Goal: Task Accomplishment & Management: Manage account settings

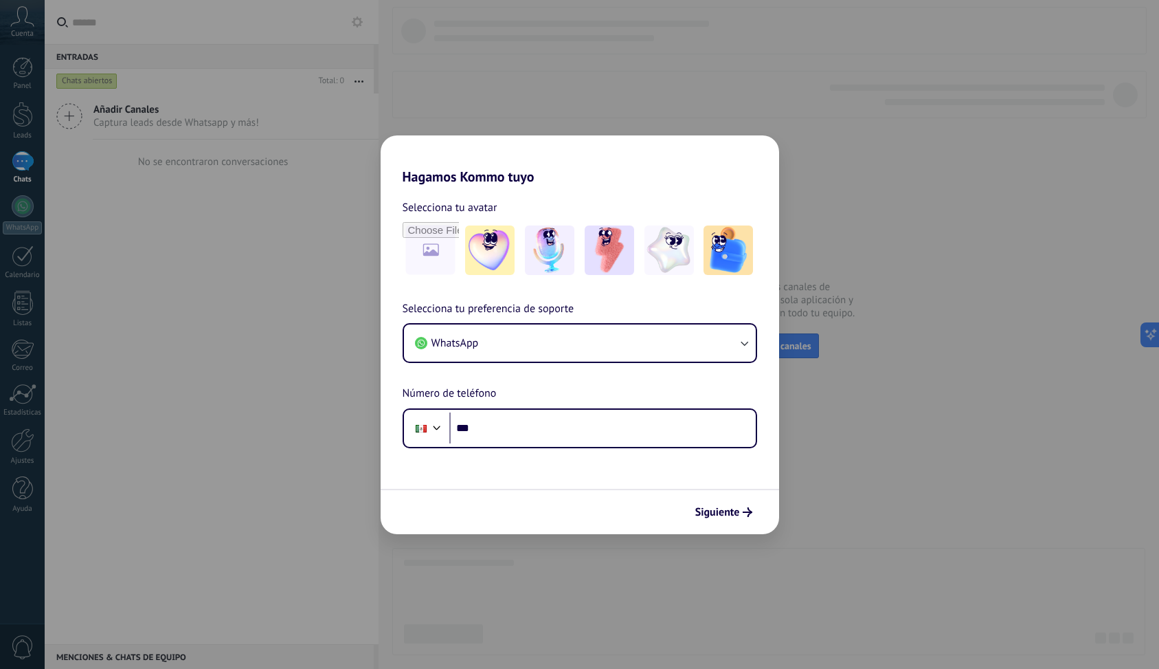
click at [829, 508] on div "Hagamos Kommo tuyo Selecciona tu avatar Selecciona tu preferencia de soporte Wh…" at bounding box center [579, 334] width 1159 height 669
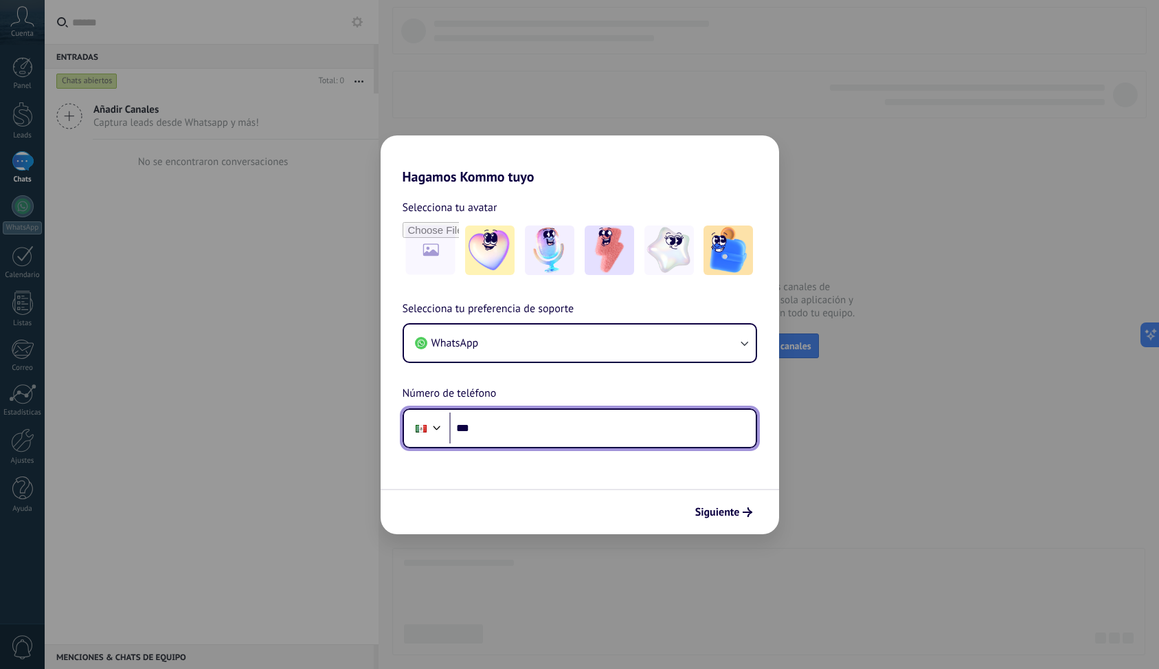
click at [601, 412] on input "***" at bounding box center [602, 428] width 306 height 32
type input "**********"
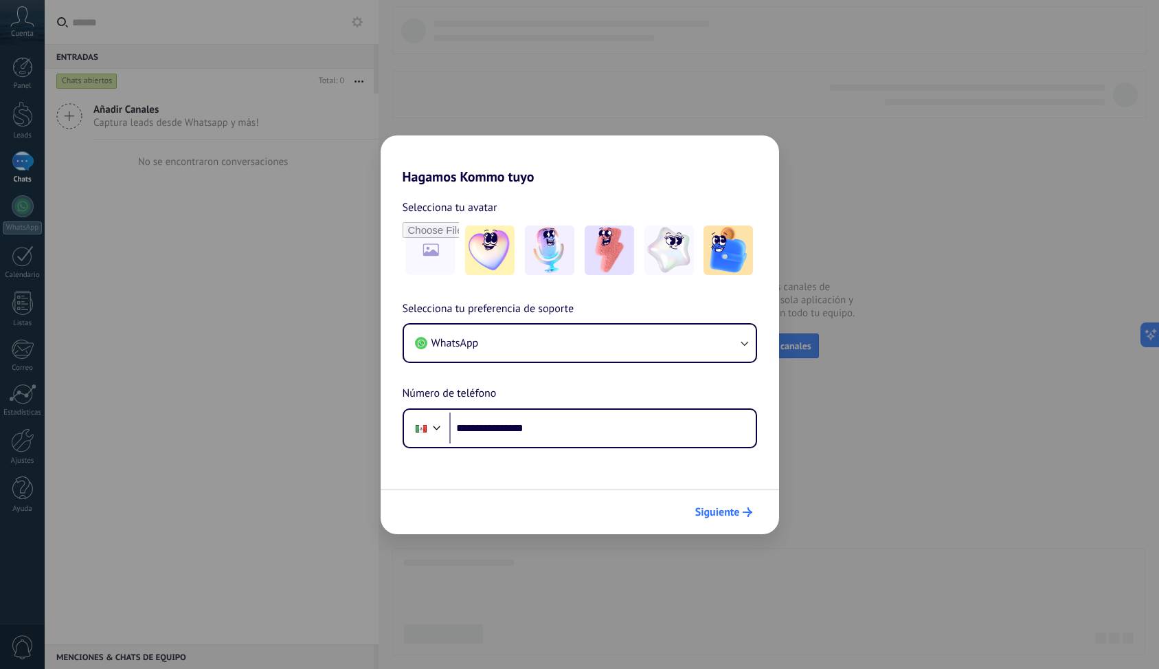
click at [727, 511] on span "Siguiente" at bounding box center [717, 512] width 45 height 10
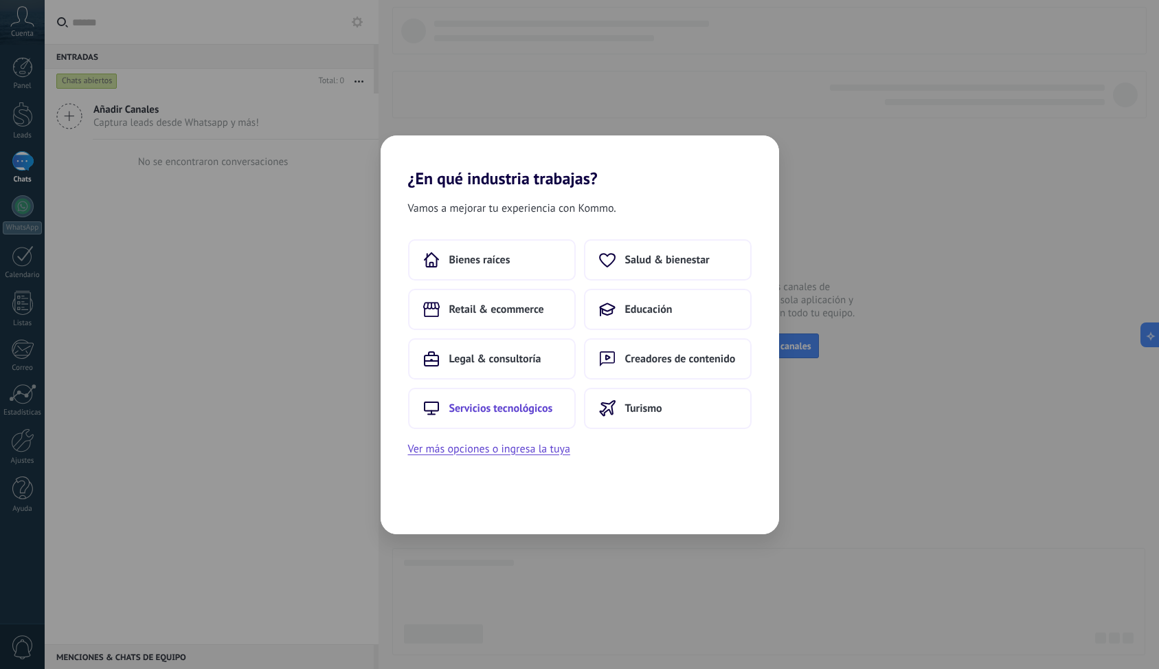
click at [526, 411] on span "Servicios tecnológicos" at bounding box center [501, 408] width 104 height 14
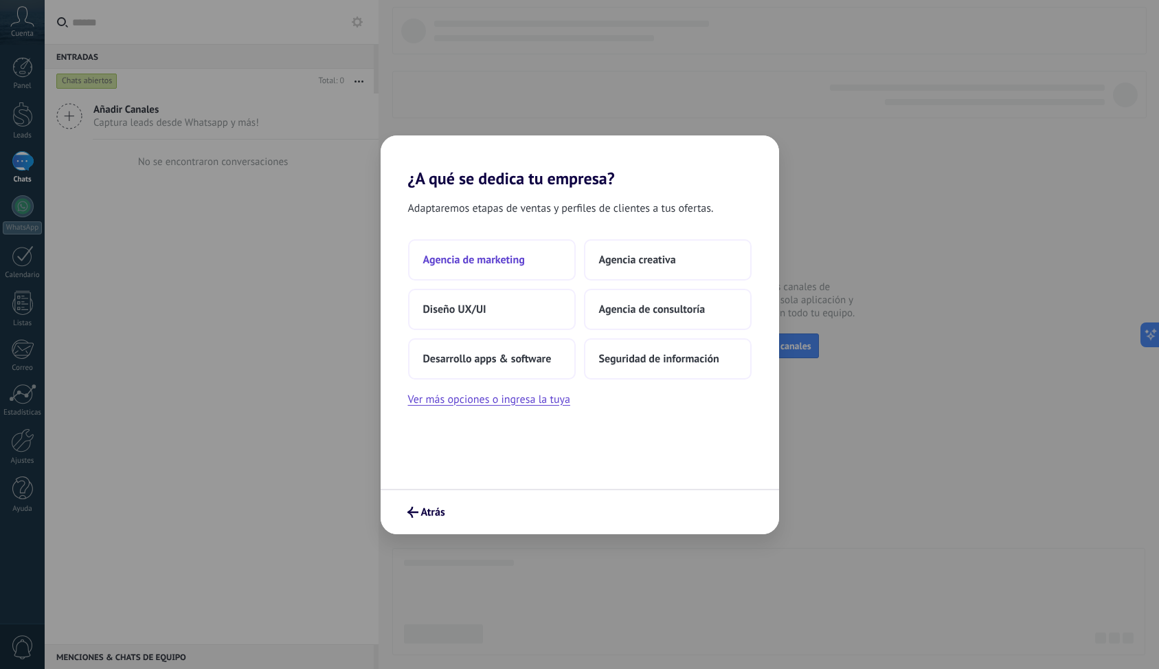
click at [526, 267] on button "Agencia de marketing" at bounding box center [492, 259] width 168 height 41
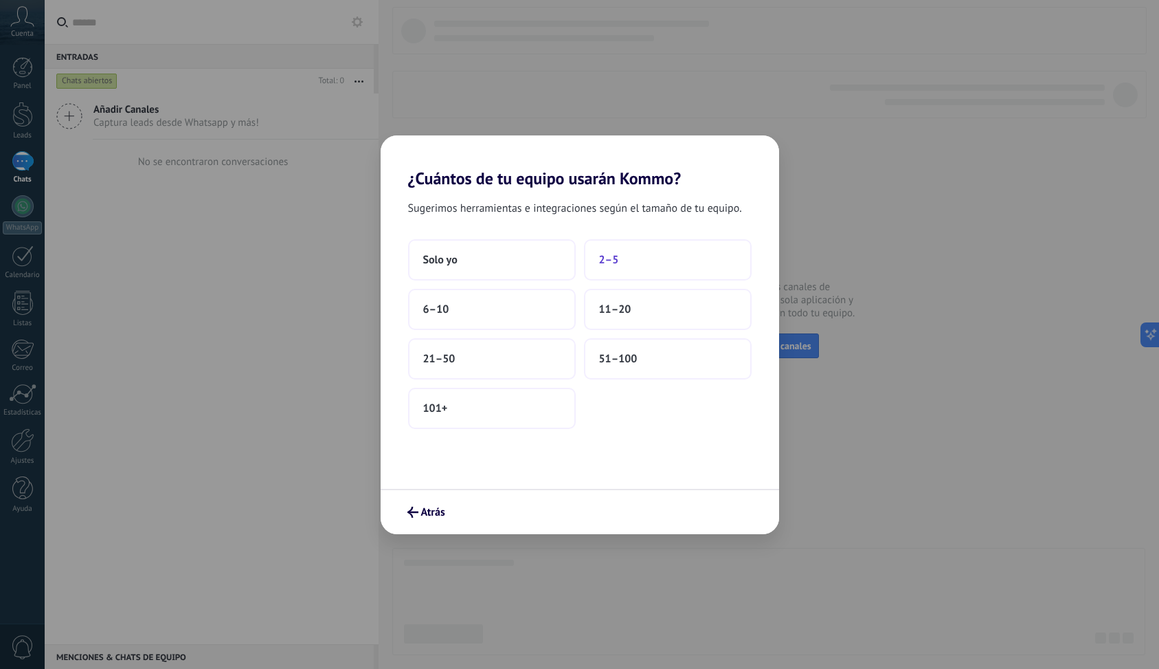
click at [655, 272] on button "2–5" at bounding box center [668, 259] width 168 height 41
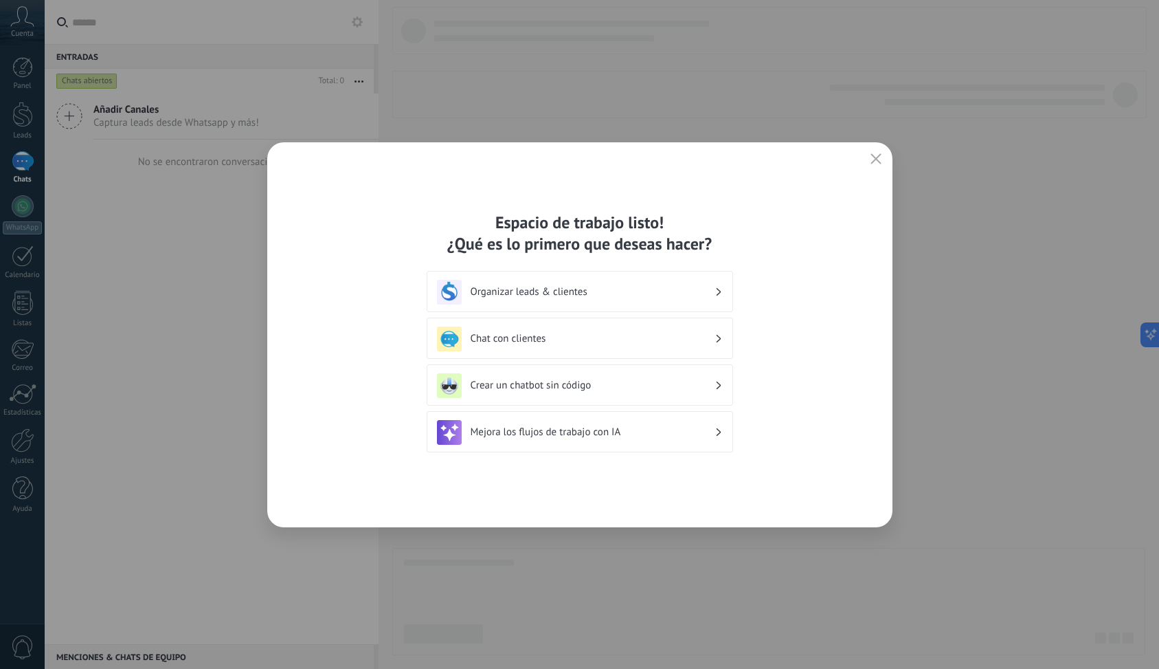
click at [877, 161] on icon "button" at bounding box center [876, 158] width 11 height 11
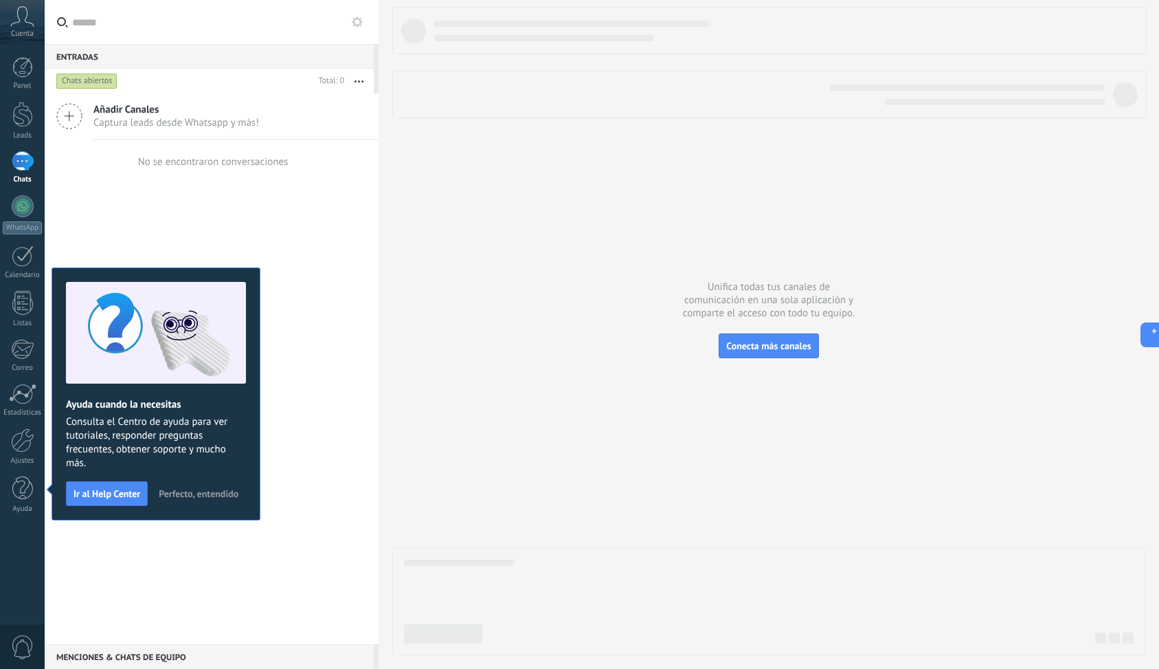
click at [420, 161] on div at bounding box center [768, 331] width 753 height 648
click at [21, 69] on div at bounding box center [22, 67] width 21 height 21
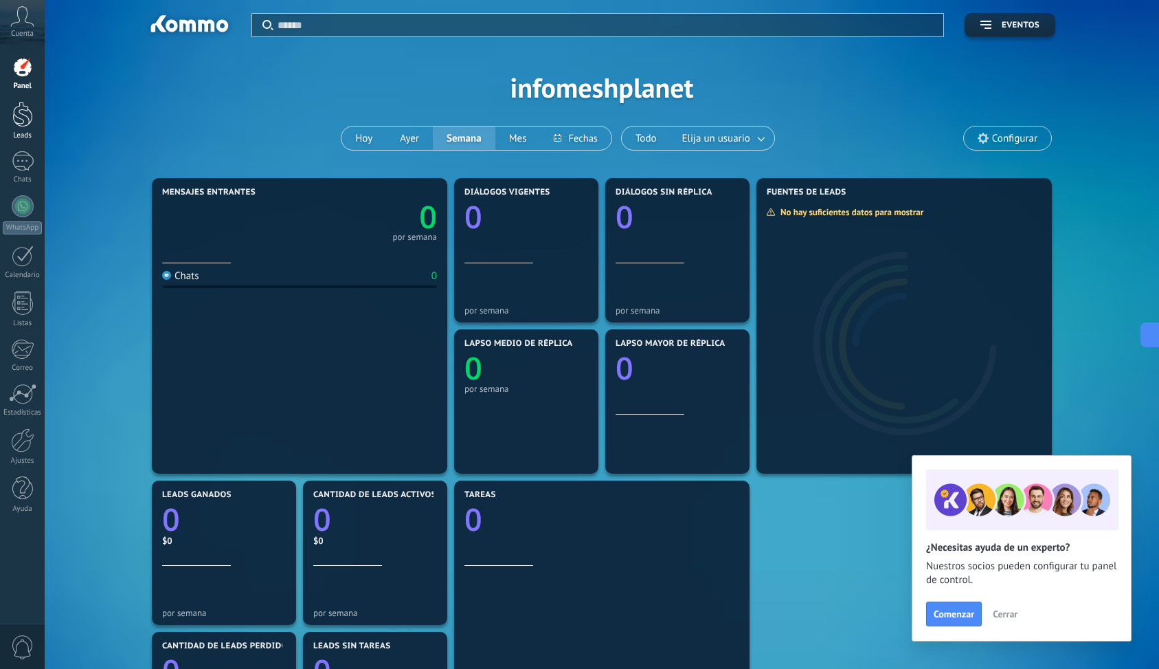
click at [25, 122] on div at bounding box center [22, 114] width 21 height 25
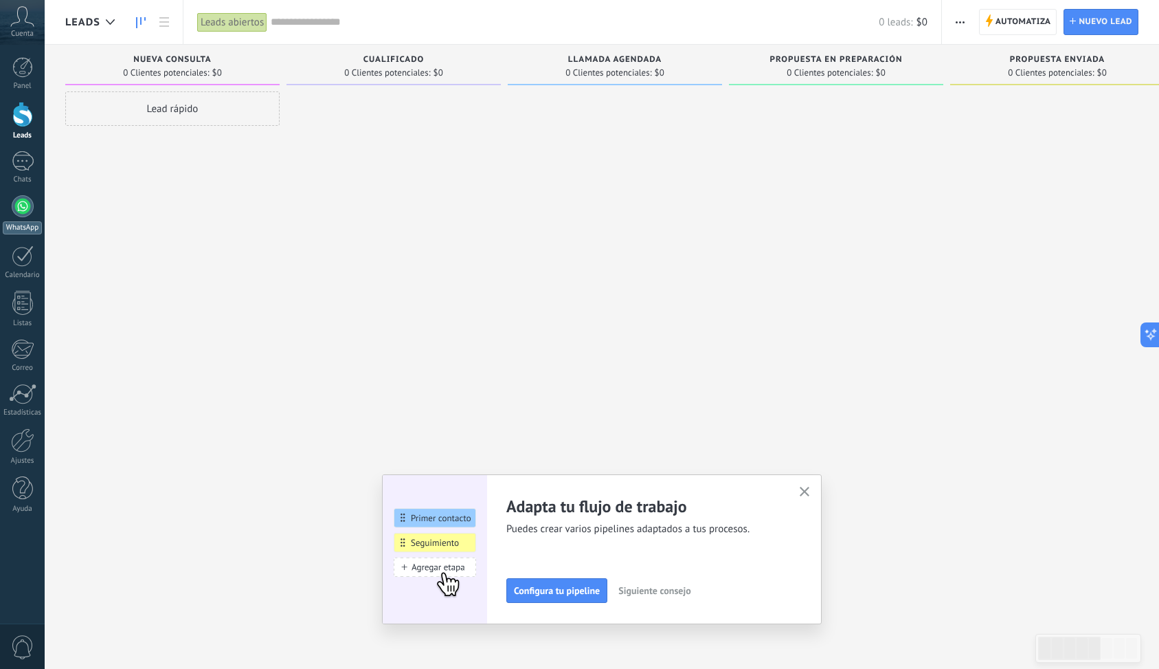
click at [25, 207] on div at bounding box center [23, 206] width 22 height 22
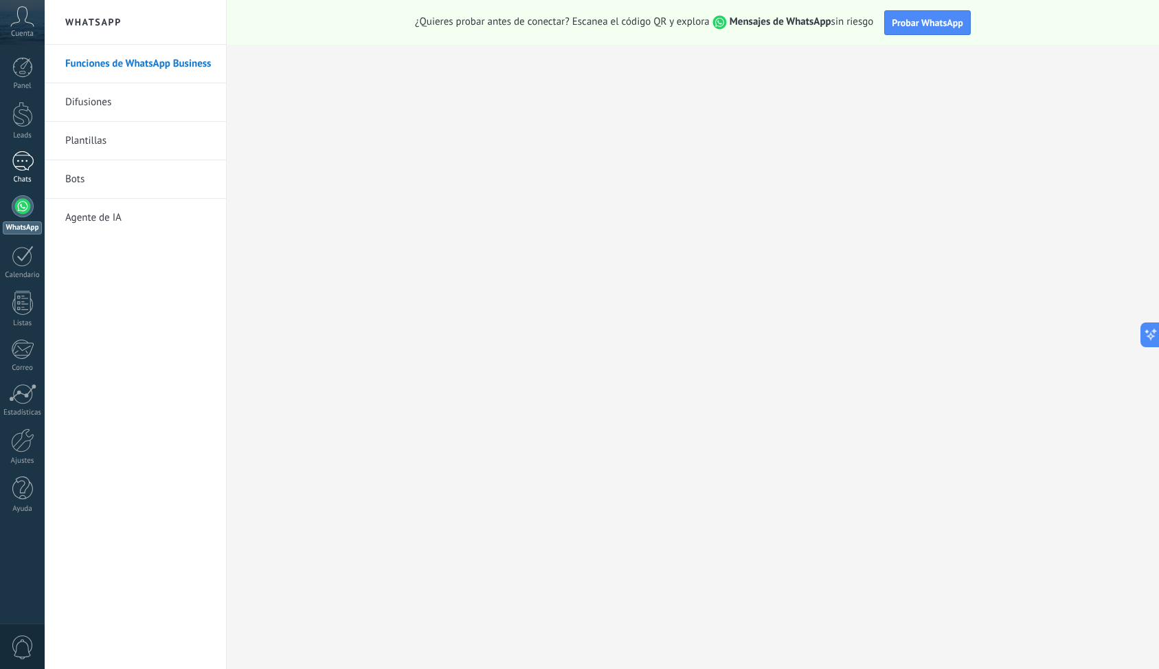
click at [22, 177] on div "Chats" at bounding box center [23, 179] width 40 height 9
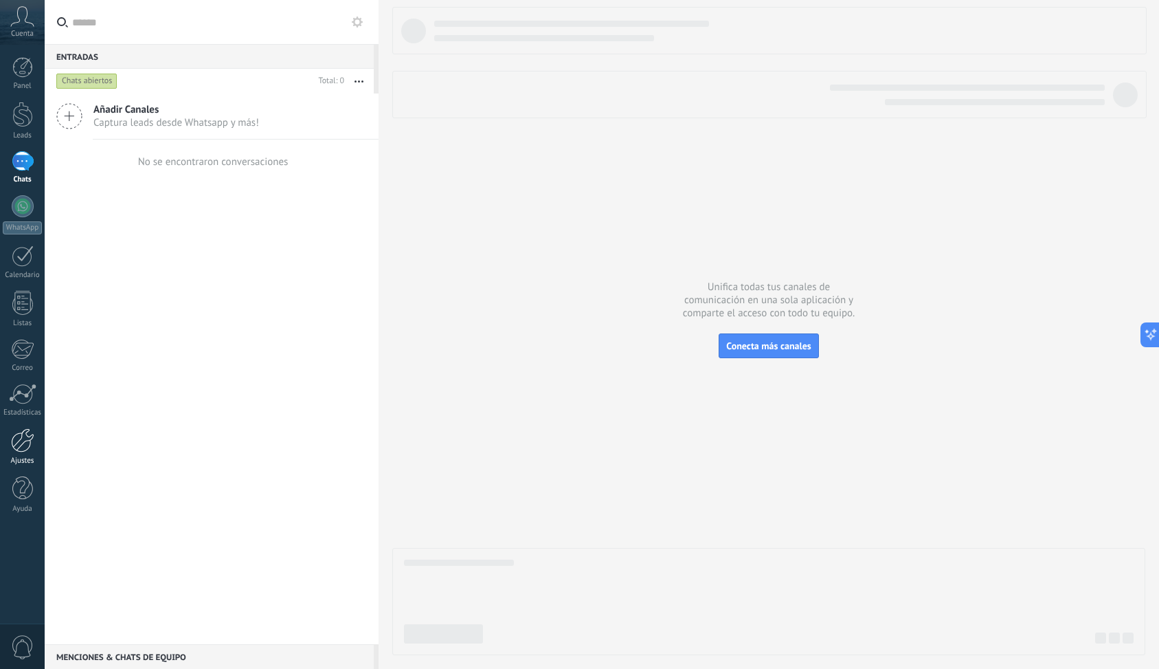
click at [23, 450] on div at bounding box center [22, 440] width 23 height 24
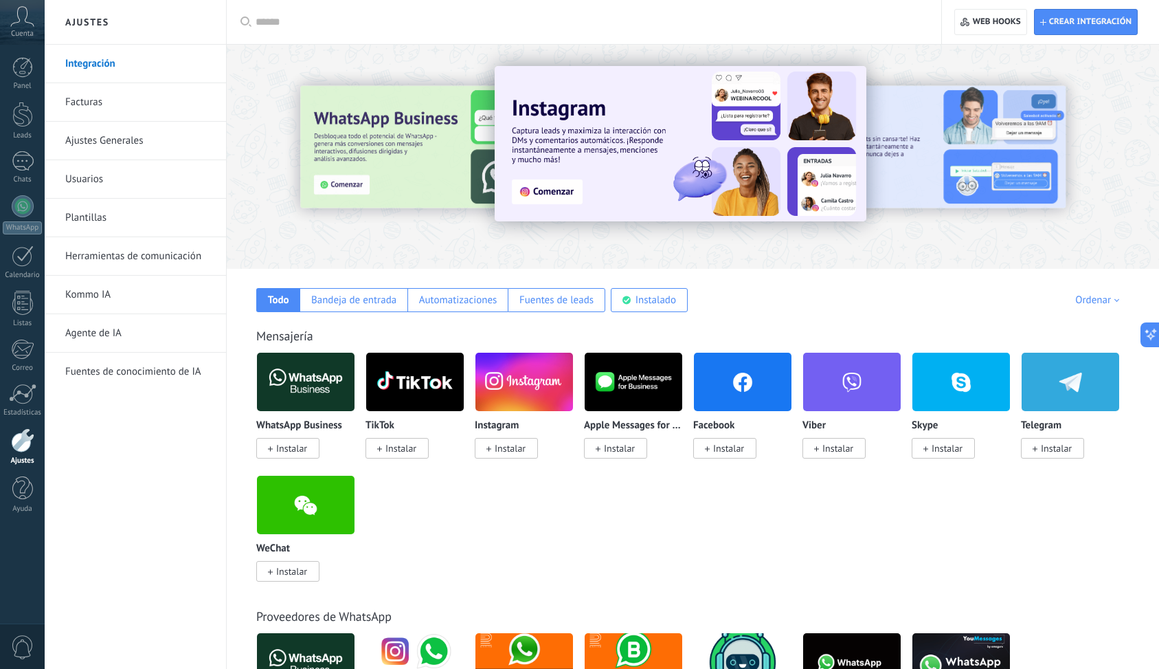
click at [296, 407] on img at bounding box center [306, 381] width 98 height 67
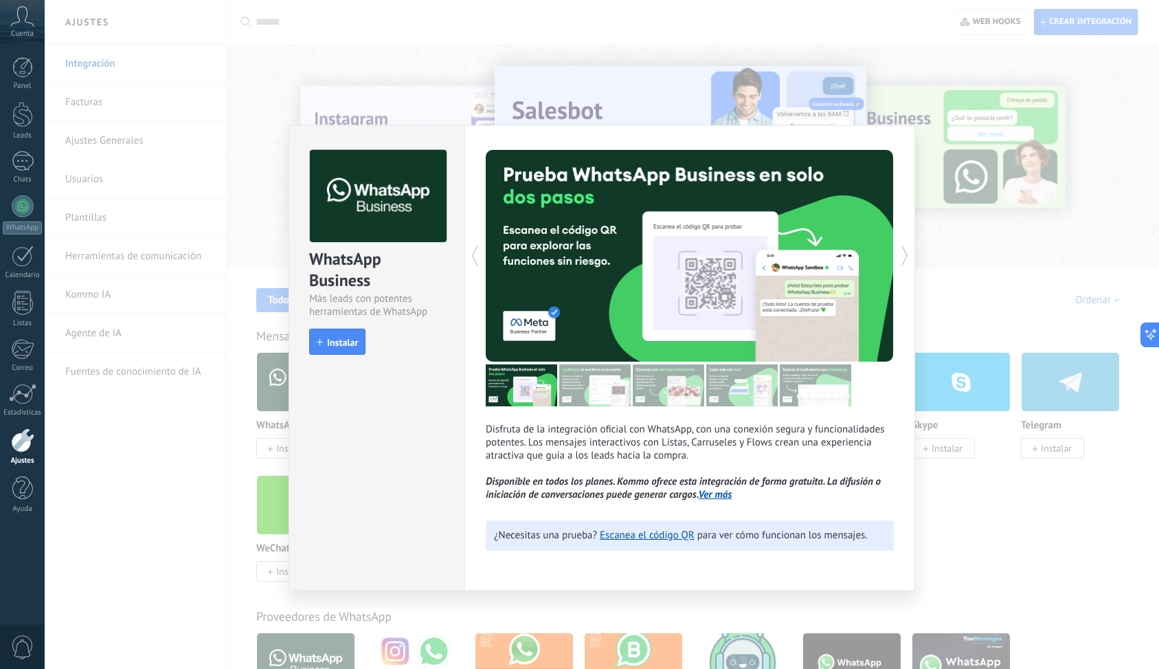
click at [584, 381] on img at bounding box center [594, 385] width 71 height 42
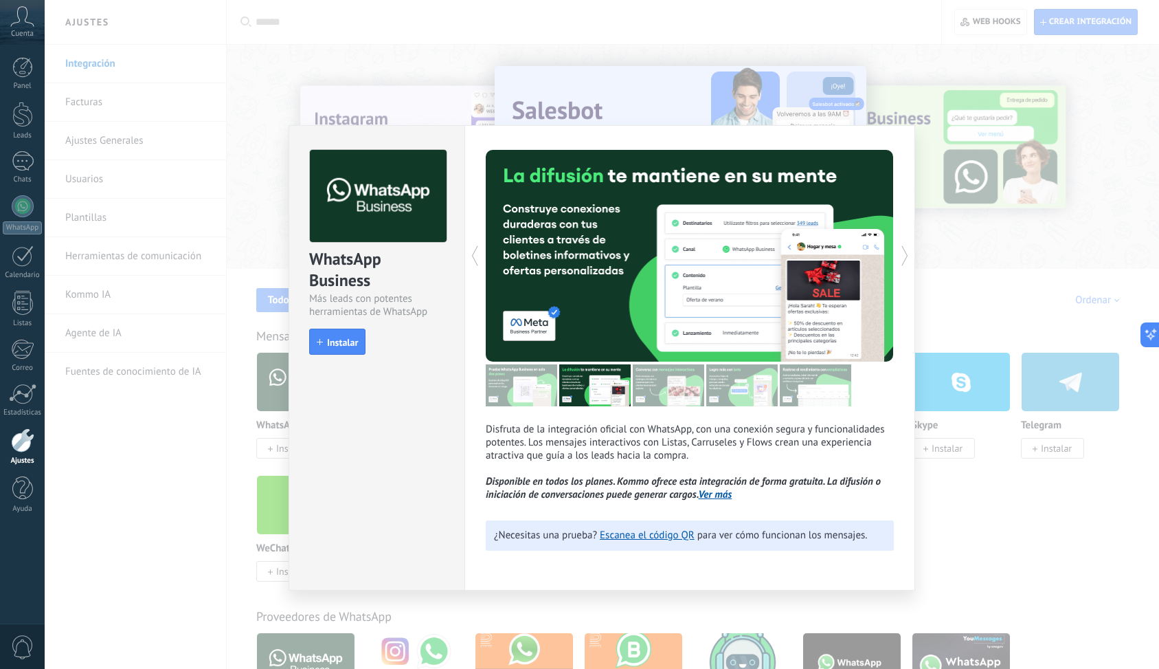
click at [669, 392] on img at bounding box center [668, 385] width 71 height 42
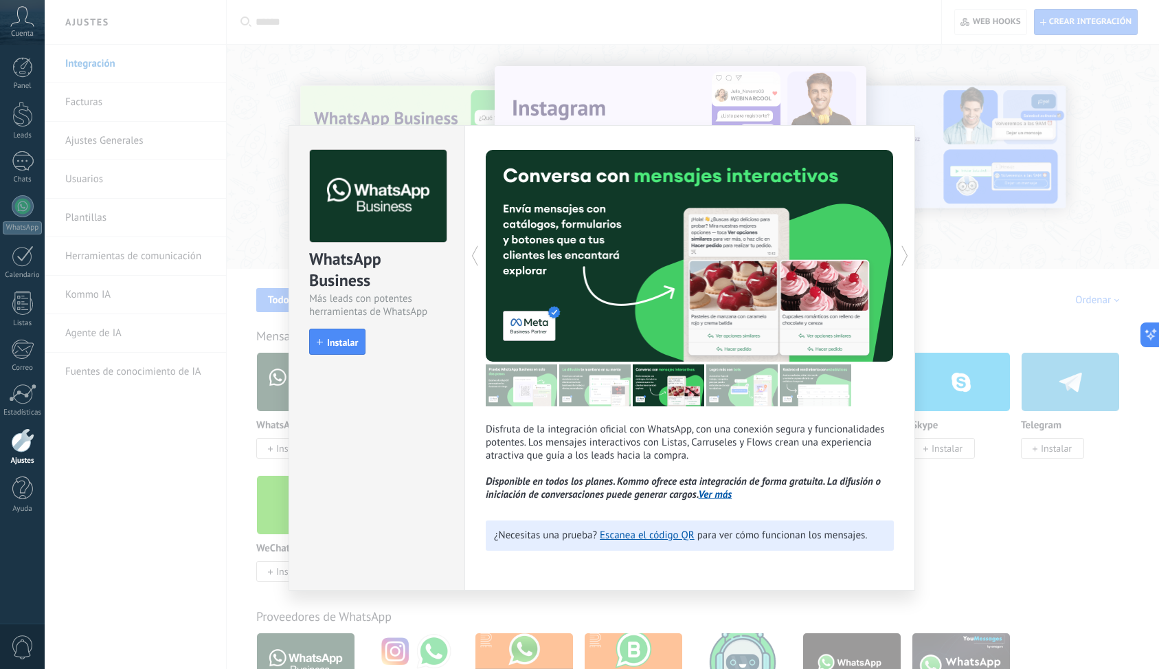
click at [1029, 182] on div "WhatsApp Business Más leads con potentes herramientas de WhatsApp install Insta…" at bounding box center [602, 334] width 1115 height 669
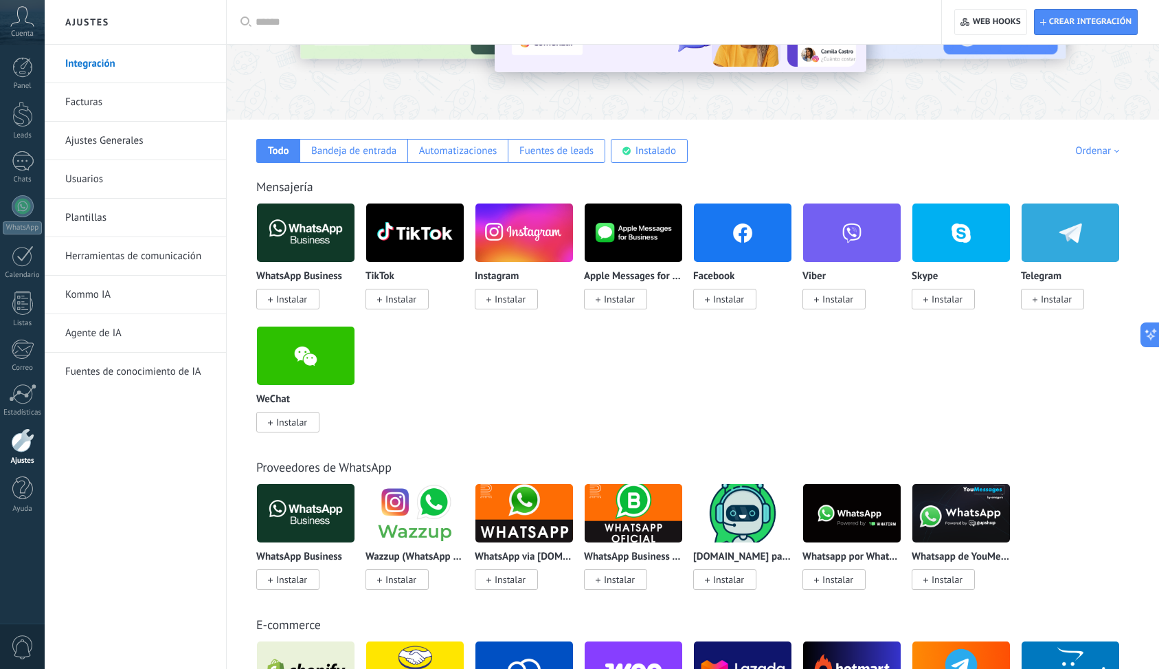
scroll to position [159, 0]
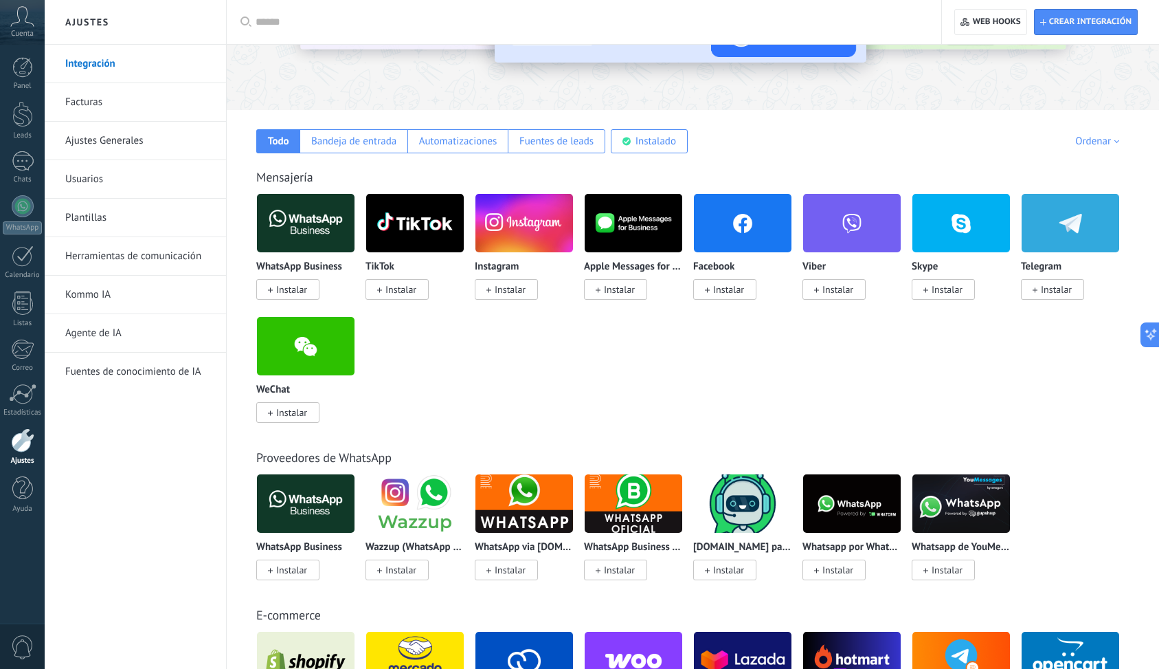
click at [633, 236] on img at bounding box center [634, 223] width 98 height 67
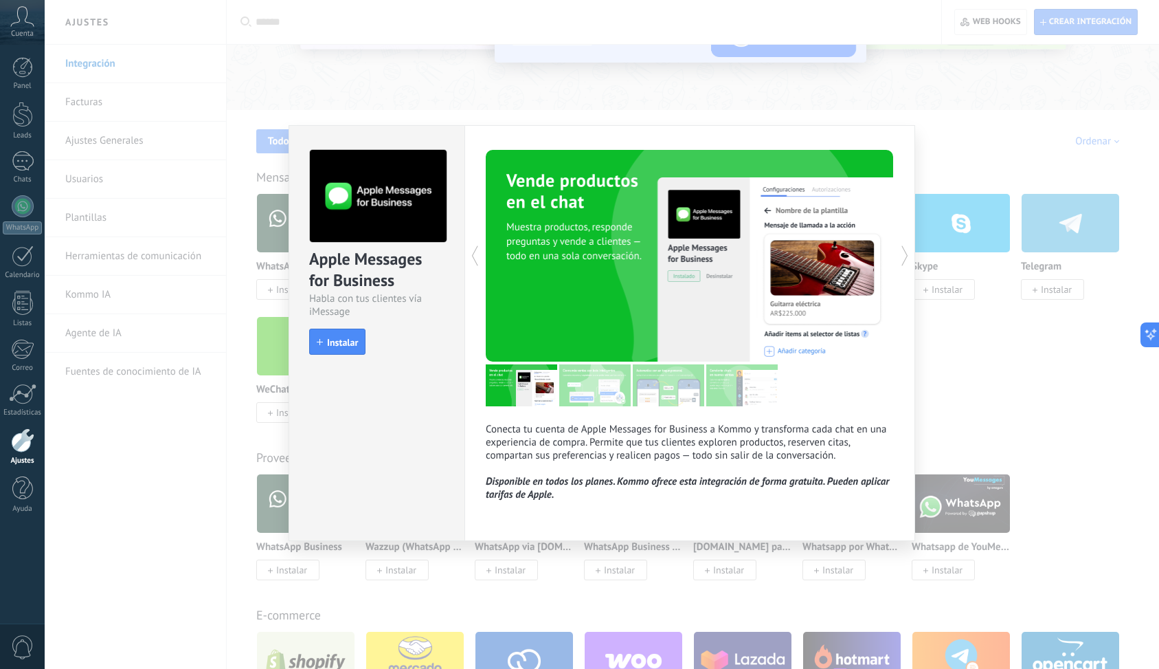
click at [582, 107] on div "Apple Messages for Business Habla con tus clientes vía iMessage install Instala…" at bounding box center [602, 334] width 1115 height 669
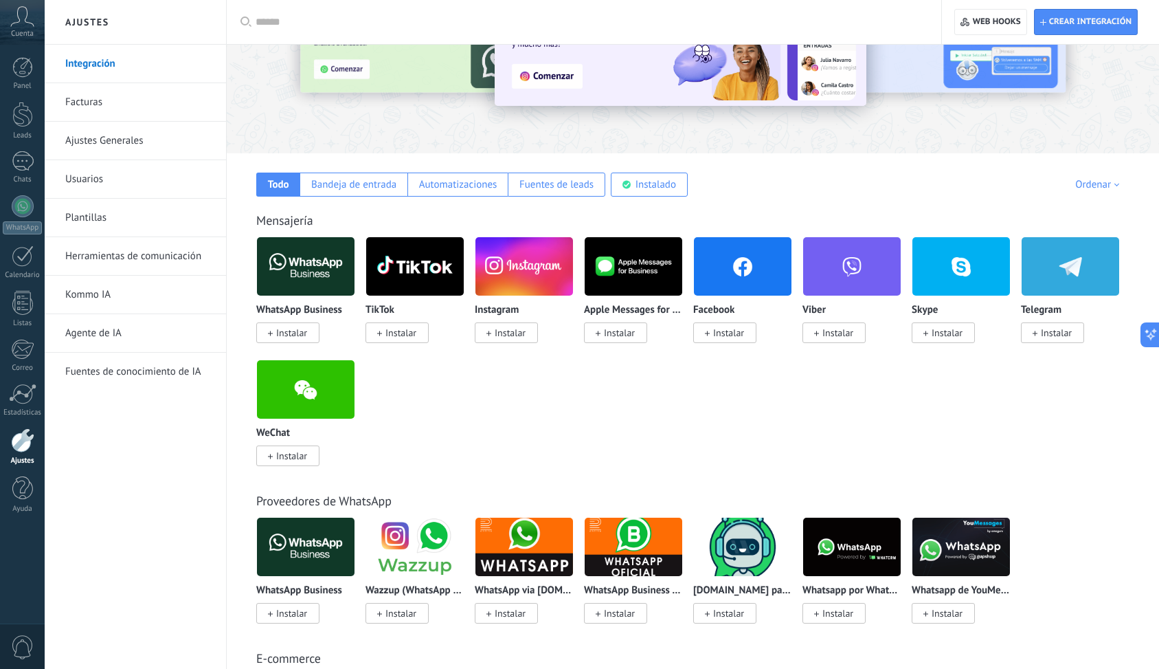
scroll to position [0, 0]
